Goal: Task Accomplishment & Management: Complete application form

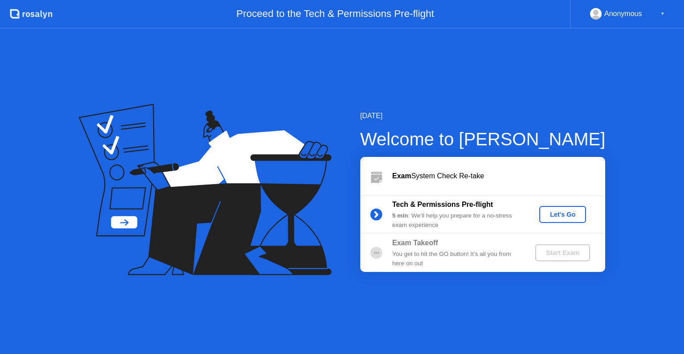
click at [565, 214] on div "Let's Go" at bounding box center [563, 214] width 40 height 7
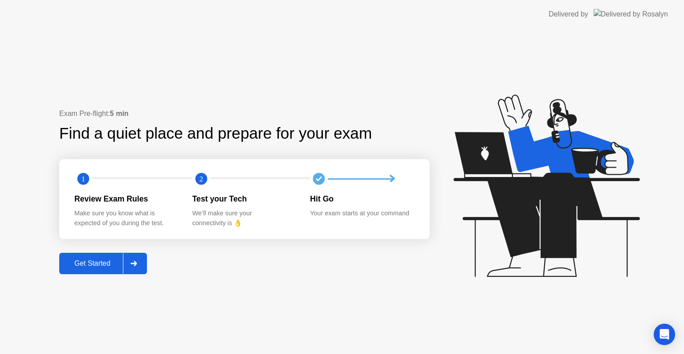
click at [100, 261] on div "Get Started" at bounding box center [92, 263] width 61 height 8
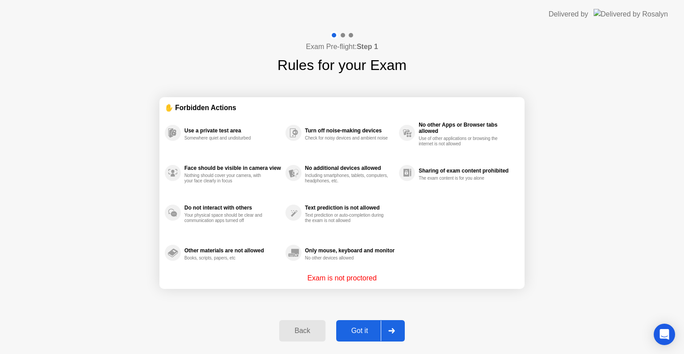
click at [360, 329] on div "Got it" at bounding box center [360, 331] width 42 height 8
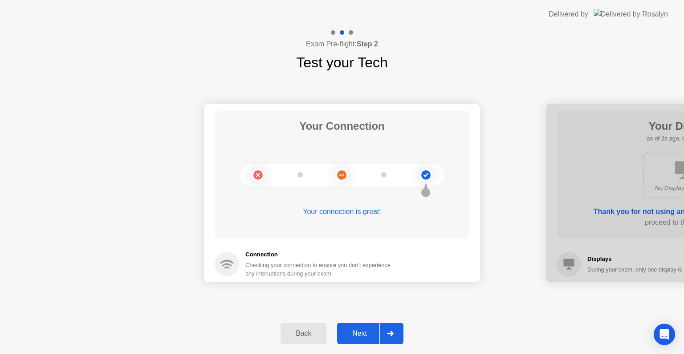
click at [358, 332] on div "Next" at bounding box center [360, 333] width 40 height 8
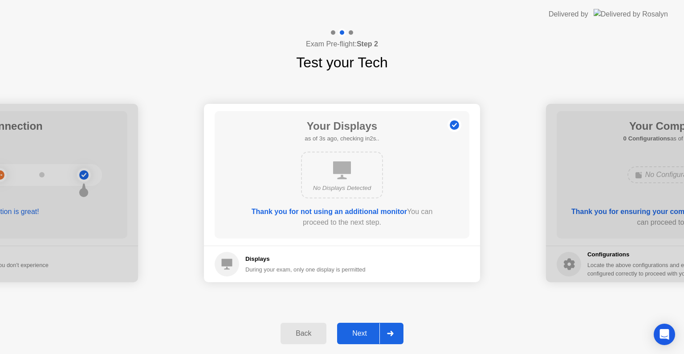
click at [358, 332] on div "Next" at bounding box center [360, 333] width 40 height 8
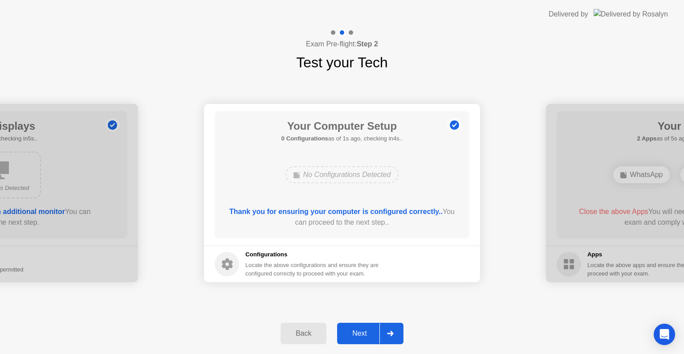
click at [358, 332] on div "Next" at bounding box center [360, 333] width 40 height 8
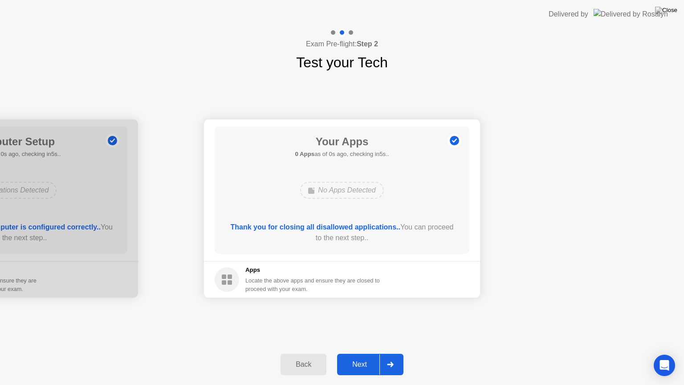
click at [362, 353] on div "Next" at bounding box center [360, 364] width 40 height 8
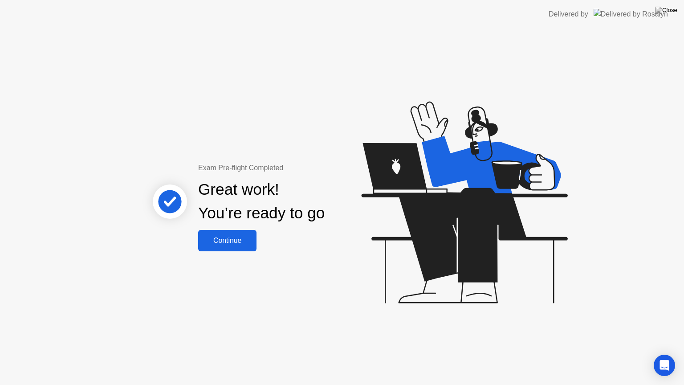
click at [233, 239] on div "Continue" at bounding box center [227, 241] width 53 height 8
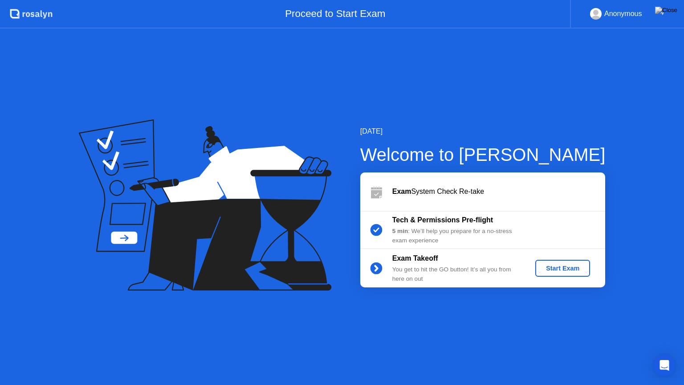
click at [563, 266] on div "Start Exam" at bounding box center [563, 268] width 48 height 7
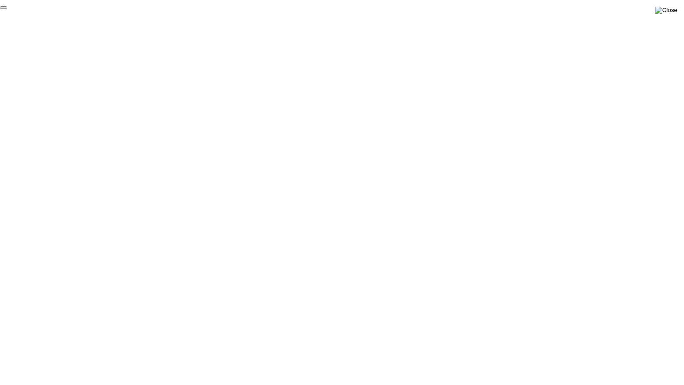
click at [672, 10] on img at bounding box center [666, 10] width 22 height 7
